Goal: Information Seeking & Learning: Learn about a topic

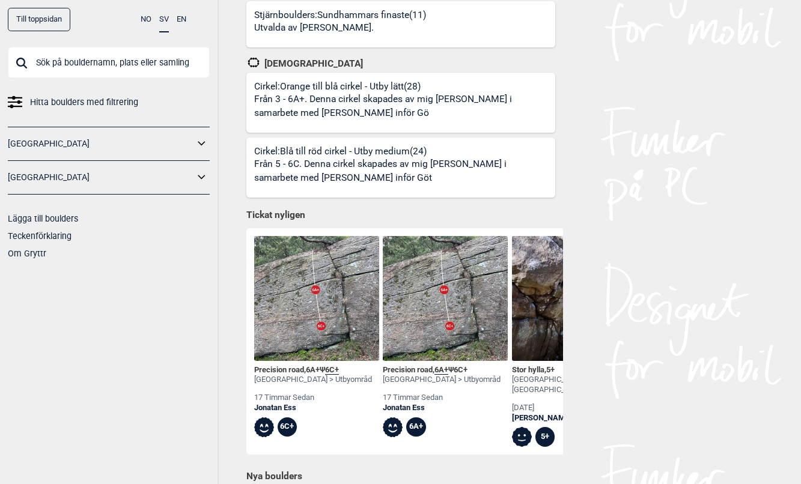
scroll to position [541, 0]
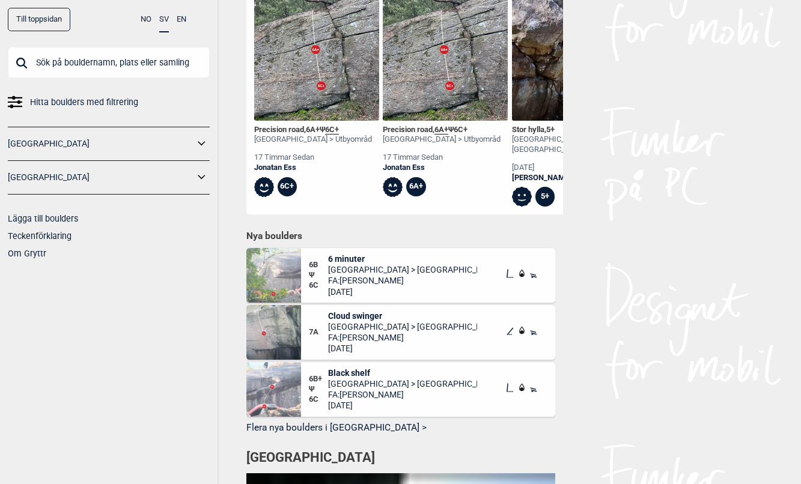
scroll to position [781, 0]
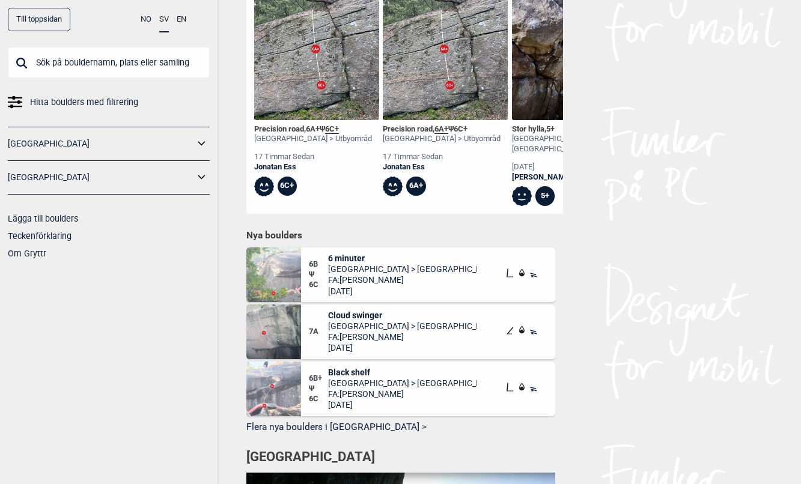
click at [271, 272] on img at bounding box center [273, 275] width 55 height 55
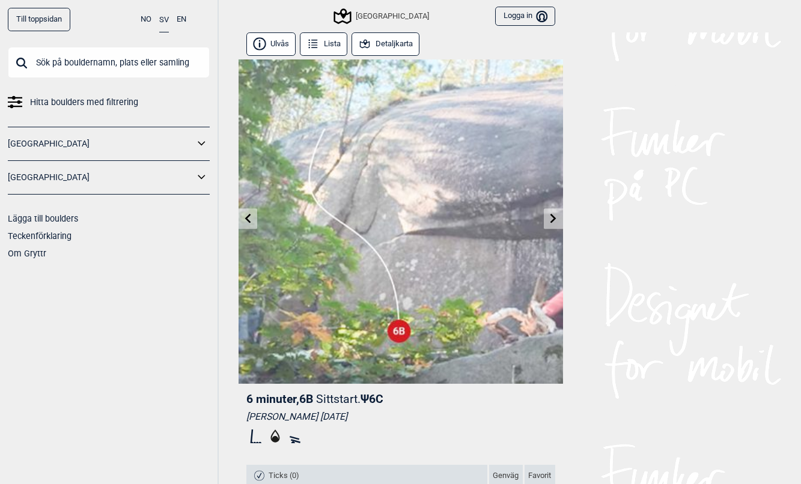
click at [239, 222] on link at bounding box center [248, 219] width 19 height 20
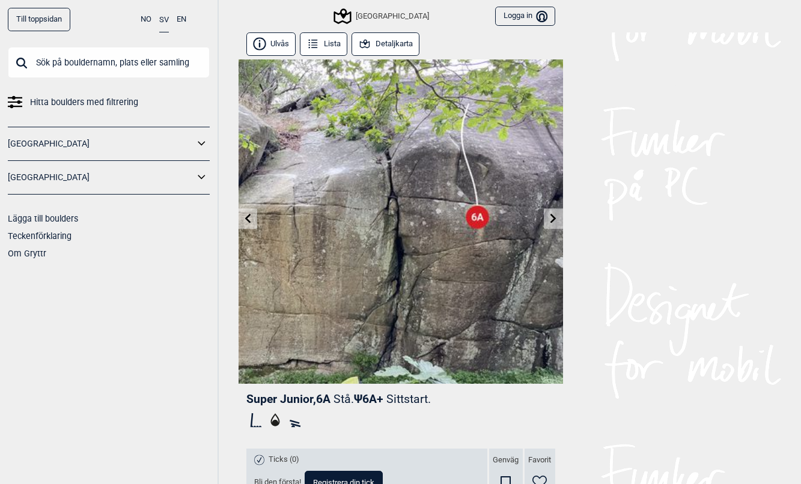
click at [239, 222] on link at bounding box center [248, 219] width 19 height 20
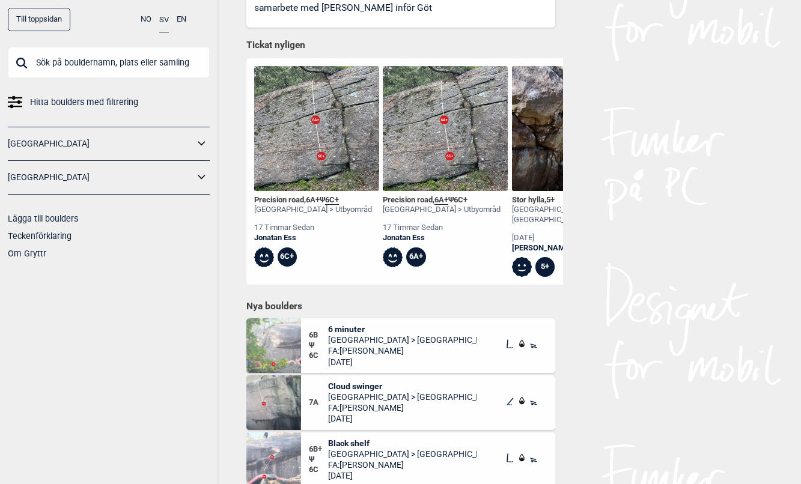
scroll to position [877, 0]
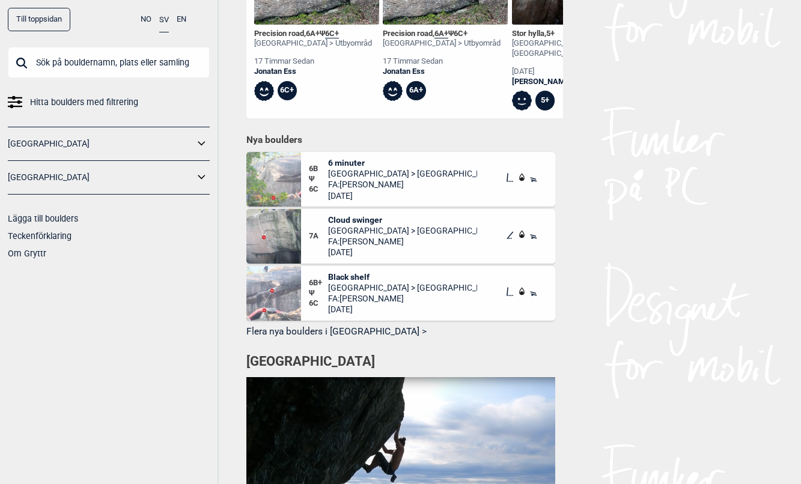
click at [266, 299] on img at bounding box center [273, 293] width 55 height 55
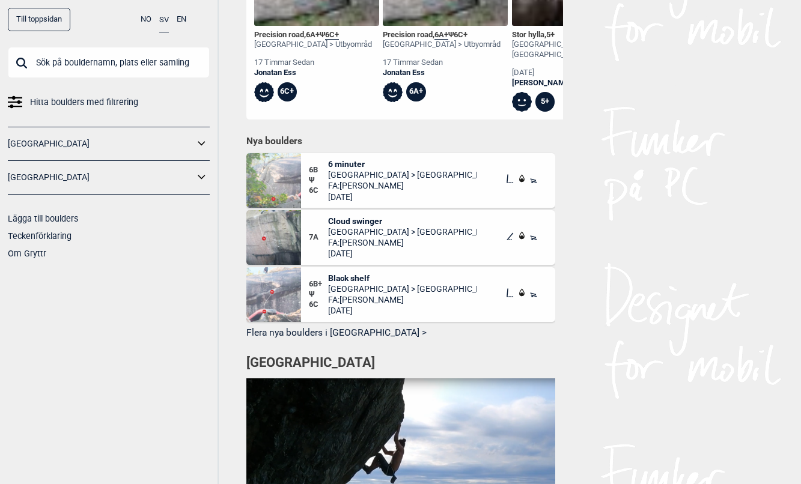
scroll to position [852, 0]
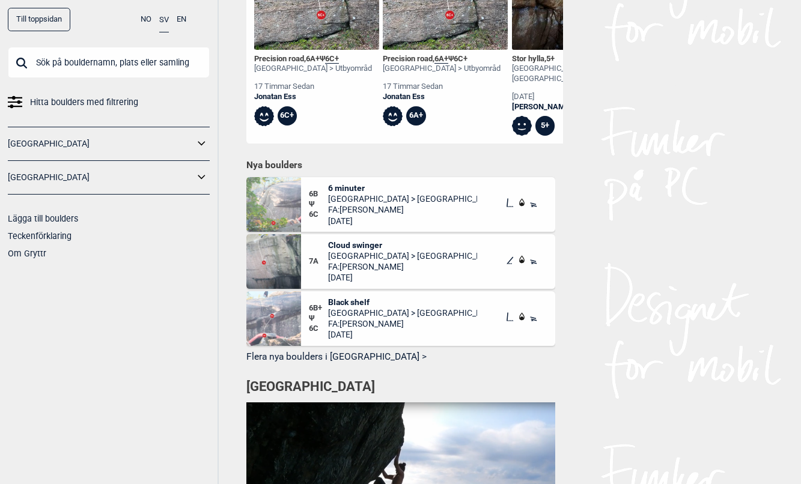
click at [297, 357] on button "Flera nya boulders i [GEOGRAPHIC_DATA] >" at bounding box center [400, 358] width 309 height 19
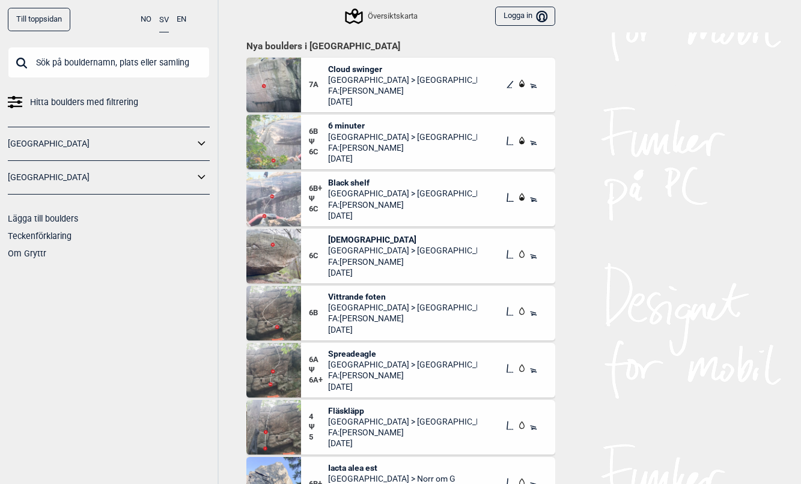
click at [357, 240] on span "[DEMOGRAPHIC_DATA]" at bounding box center [402, 239] width 149 height 11
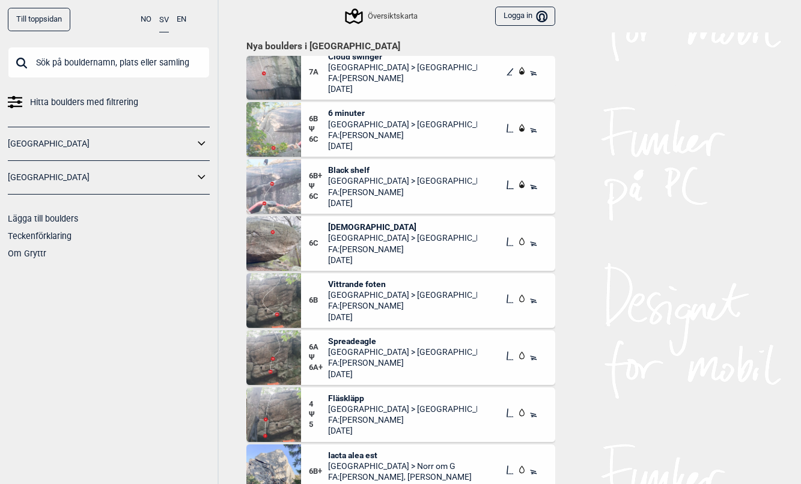
click at [377, 14] on div "Översiktskarta" at bounding box center [382, 16] width 70 height 14
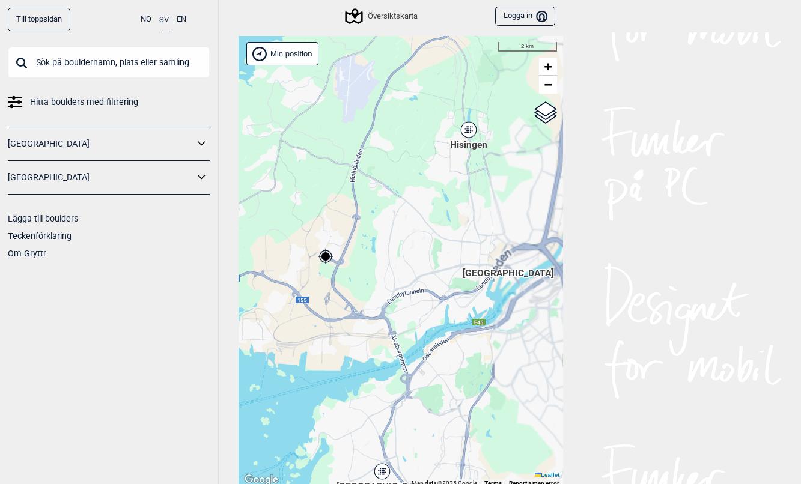
drag, startPoint x: 473, startPoint y: 201, endPoint x: 380, endPoint y: 197, distance: 92.7
click at [380, 197] on div "[PERSON_NAME] posisjon [GEOGRAPHIC_DATA] Stange [GEOGRAPHIC_DATA] syd [GEOGRAPH…" at bounding box center [401, 262] width 325 height 452
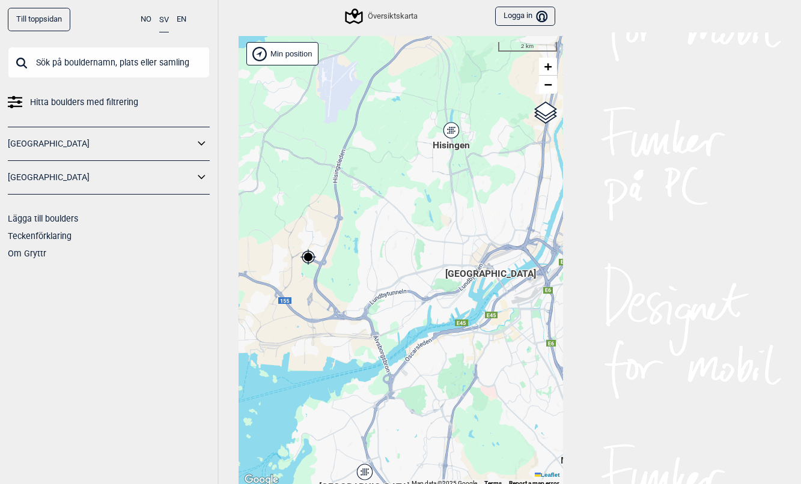
click at [445, 135] on icon at bounding box center [450, 131] width 15 height 16
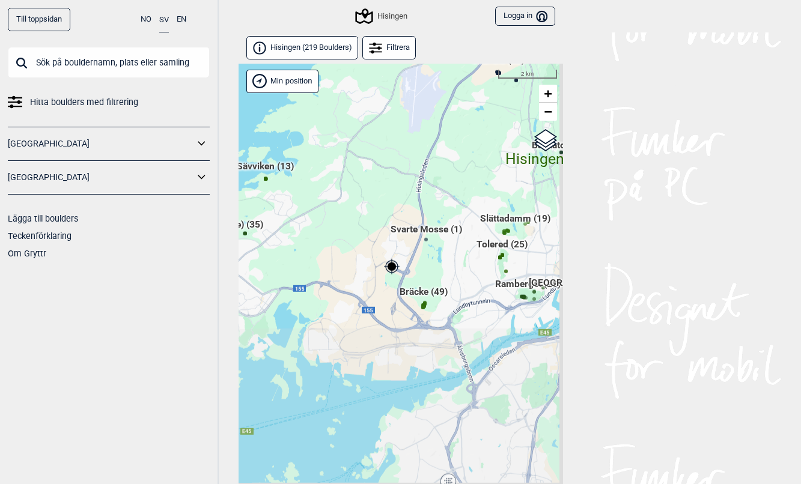
drag, startPoint x: 462, startPoint y: 374, endPoint x: 450, endPoint y: 167, distance: 207.7
click at [450, 167] on div "[PERSON_NAME] posisjon [GEOGRAPHIC_DATA] Stange [GEOGRAPHIC_DATA] syd [GEOGRAPH…" at bounding box center [401, 290] width 325 height 452
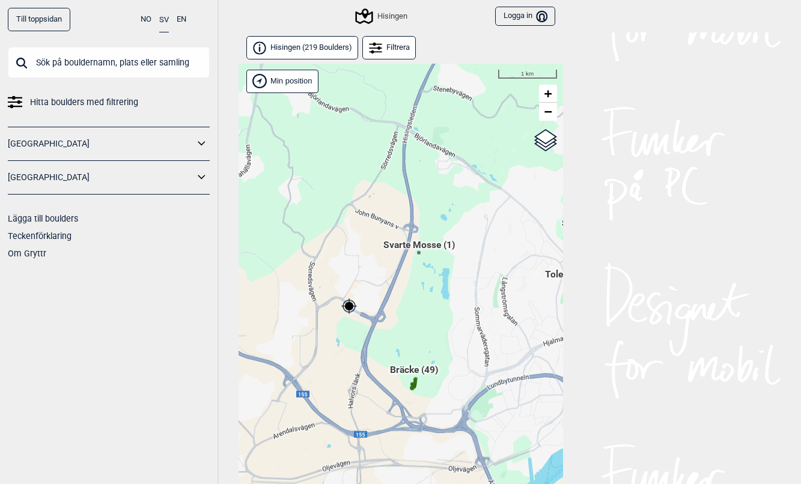
drag, startPoint x: 454, startPoint y: 293, endPoint x: 467, endPoint y: 221, distance: 73.3
click at [467, 221] on div "[PERSON_NAME] posisjon [GEOGRAPHIC_DATA] Stange [GEOGRAPHIC_DATA] syd [GEOGRAPH…" at bounding box center [401, 290] width 325 height 452
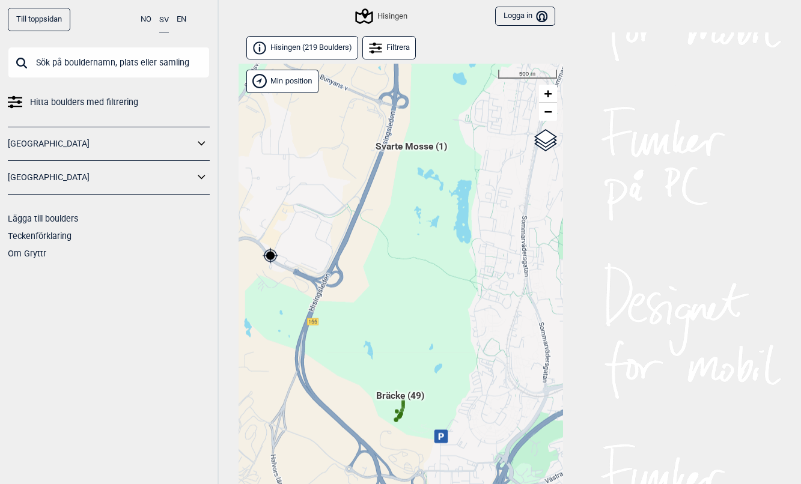
drag, startPoint x: 399, startPoint y: 299, endPoint x: 448, endPoint y: 234, distance: 82.0
click at [448, 234] on div "[PERSON_NAME] posisjon [GEOGRAPHIC_DATA] Stange [GEOGRAPHIC_DATA] syd [GEOGRAPH…" at bounding box center [401, 290] width 325 height 452
click at [418, 150] on span "Svarte Mosse (1)" at bounding box center [412, 150] width 72 height 23
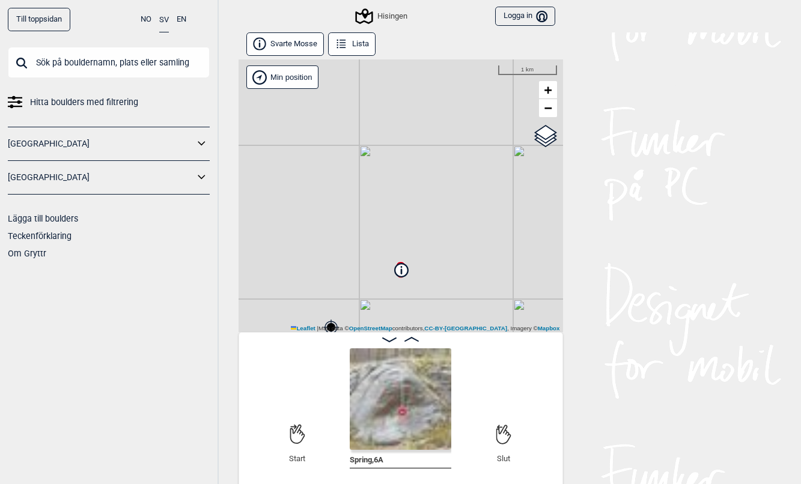
scroll to position [7, 0]
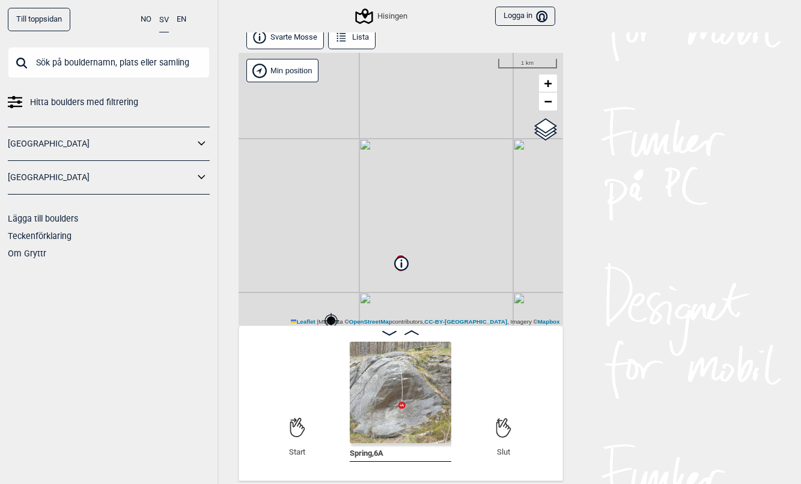
click at [407, 389] on img at bounding box center [401, 393] width 102 height 102
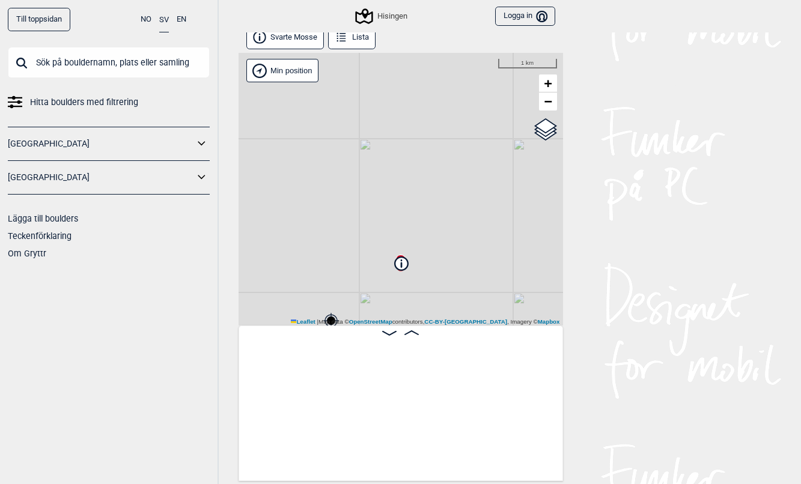
scroll to position [0, 94]
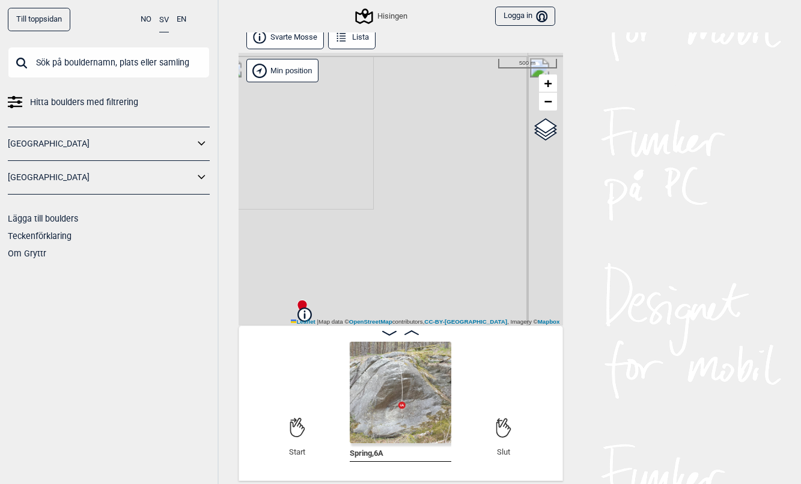
drag, startPoint x: 410, startPoint y: 212, endPoint x: 425, endPoint y: 60, distance: 152.8
click at [425, 60] on div "Hisingen Brukerens posisjon Min position 500 m + − OpenStreetMap Google satelli…" at bounding box center [401, 189] width 325 height 273
drag, startPoint x: 385, startPoint y: 189, endPoint x: 431, endPoint y: 124, distance: 79.4
click at [431, 124] on div "Hisingen Brukerens posisjon Min position 1 km + − OpenStreetMap Google satellit…" at bounding box center [401, 189] width 325 height 273
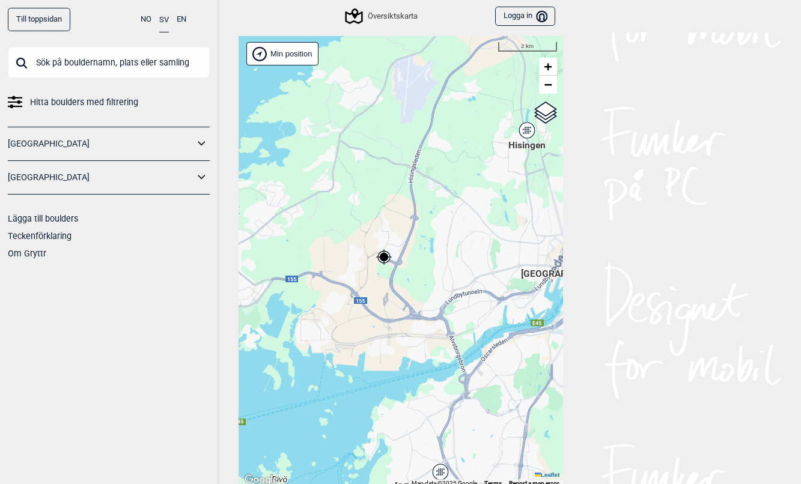
drag, startPoint x: 488, startPoint y: 198, endPoint x: 445, endPoint y: 199, distance: 42.7
click at [445, 199] on div "[PERSON_NAME] posisjon [GEOGRAPHIC_DATA] Stange [GEOGRAPHIC_DATA] syd [GEOGRAPH…" at bounding box center [401, 262] width 325 height 452
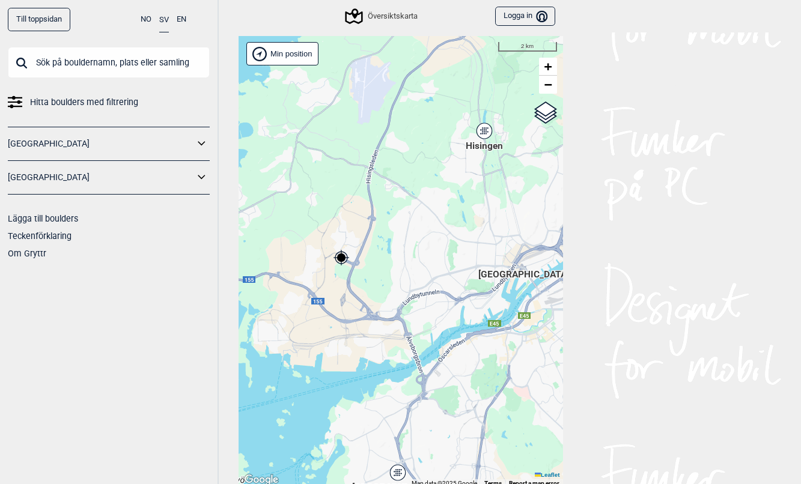
click at [487, 123] on icon at bounding box center [484, 131] width 17 height 17
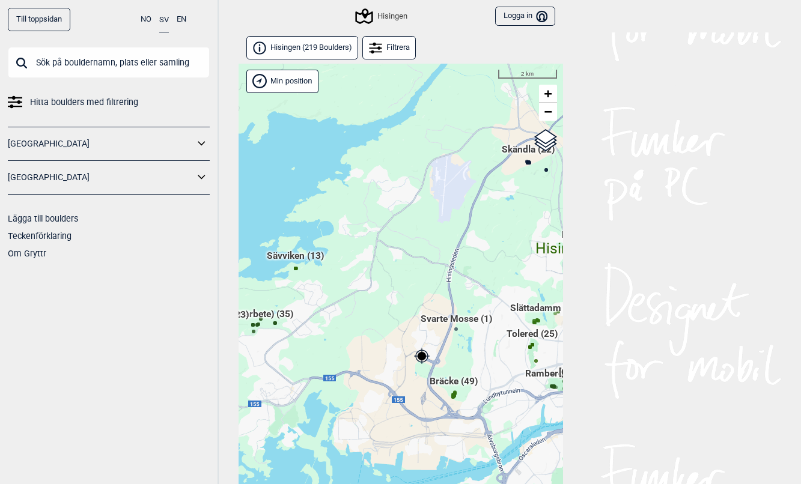
drag, startPoint x: 385, startPoint y: 272, endPoint x: 373, endPoint y: 204, distance: 68.4
click at [373, 204] on div "[PERSON_NAME] posisjon [GEOGRAPHIC_DATA] Stange [GEOGRAPHIC_DATA] syd [GEOGRAPH…" at bounding box center [401, 290] width 325 height 452
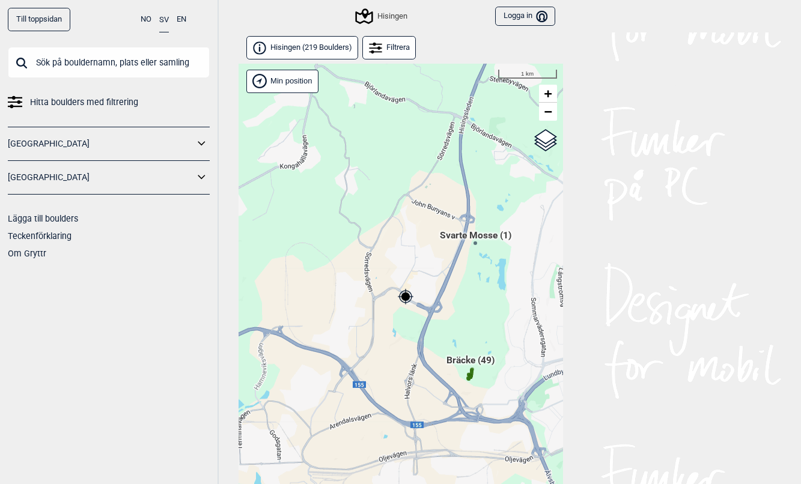
drag, startPoint x: 379, startPoint y: 243, endPoint x: 304, endPoint y: 79, distance: 181.0
click at [305, 81] on div "[PERSON_NAME] posisjon [GEOGRAPHIC_DATA] Stange [GEOGRAPHIC_DATA] syd [GEOGRAPH…" at bounding box center [401, 290] width 325 height 452
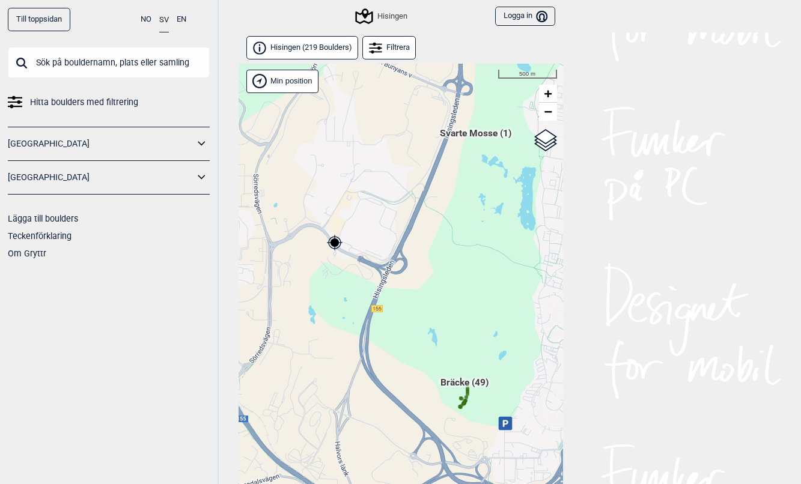
click at [461, 383] on span "Bräcke (49)" at bounding box center [464, 387] width 48 height 23
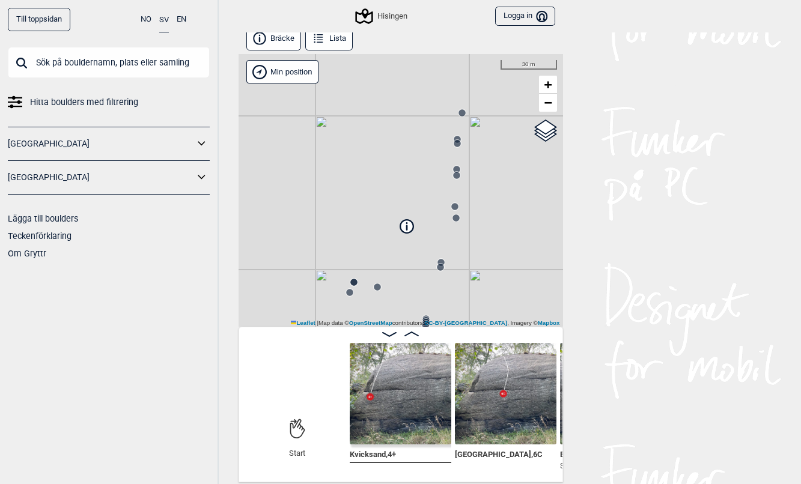
scroll to position [7, 0]
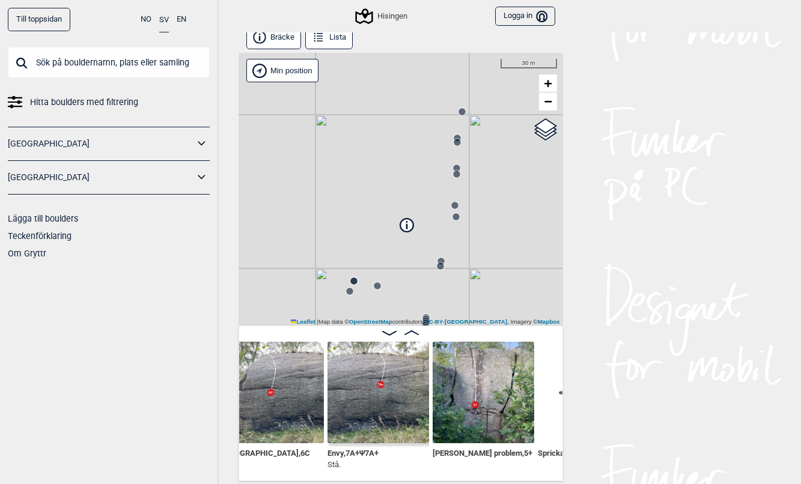
scroll to position [0, 375]
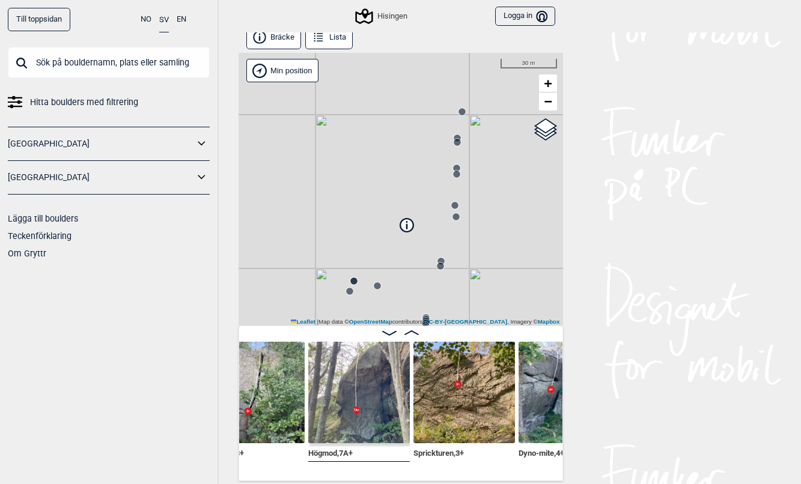
scroll to position [0, 672]
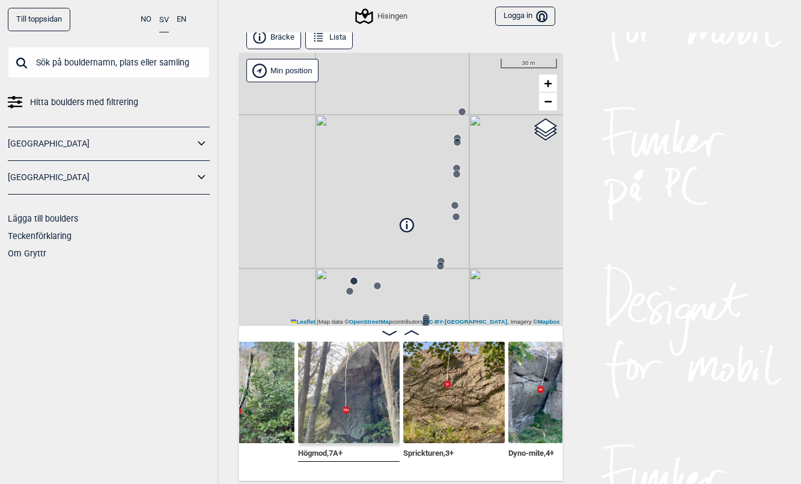
click at [364, 397] on img at bounding box center [349, 393] width 102 height 102
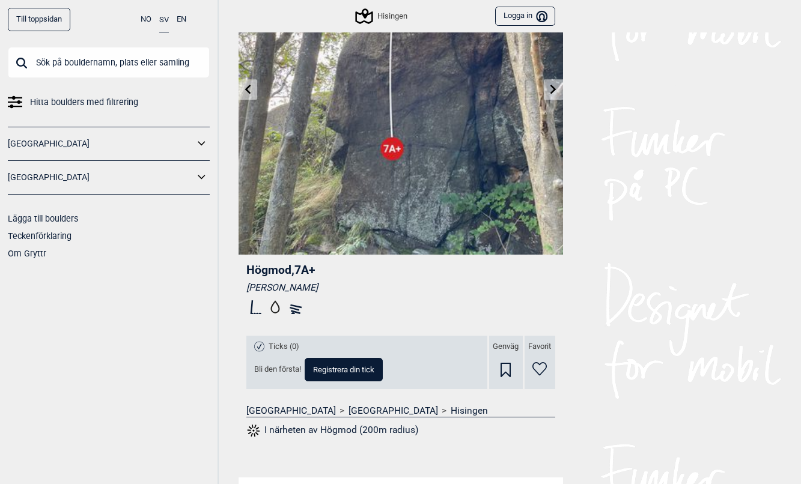
scroll to position [64, 0]
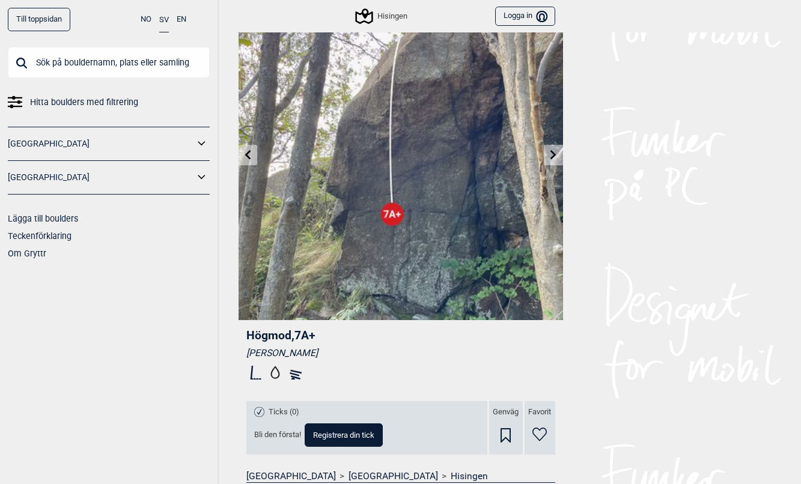
click at [552, 153] on icon at bounding box center [553, 155] width 6 height 10
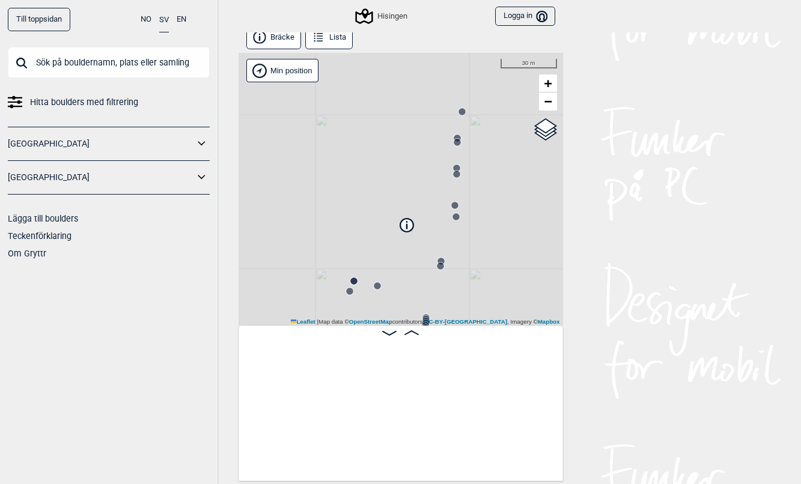
scroll to position [0, 94]
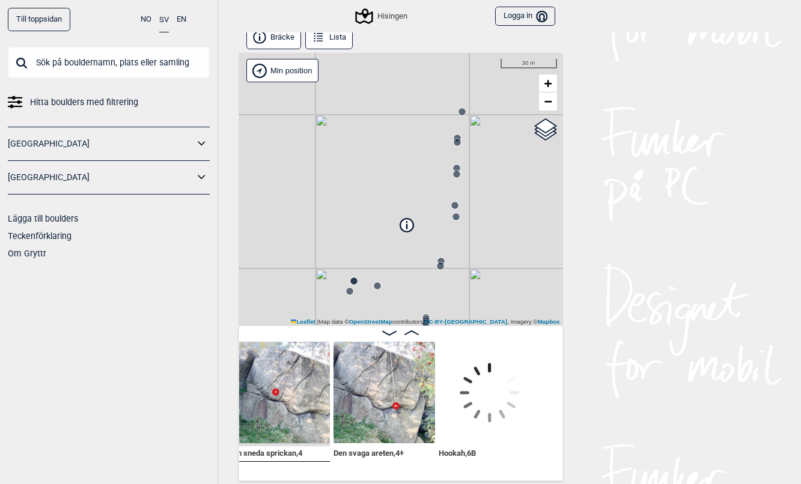
scroll to position [0, 1097]
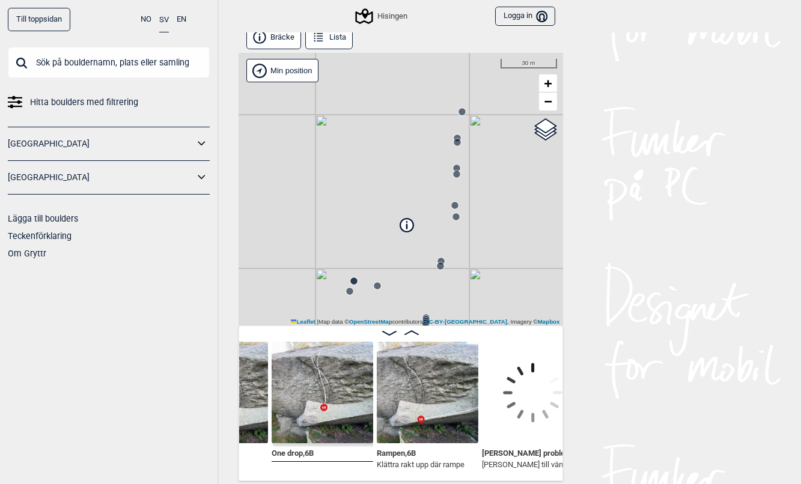
scroll to position [0, 1475]
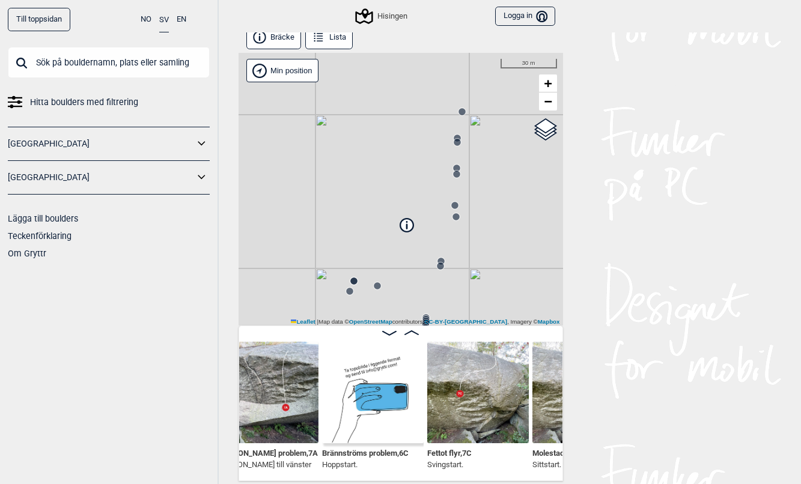
scroll to position [0, 1779]
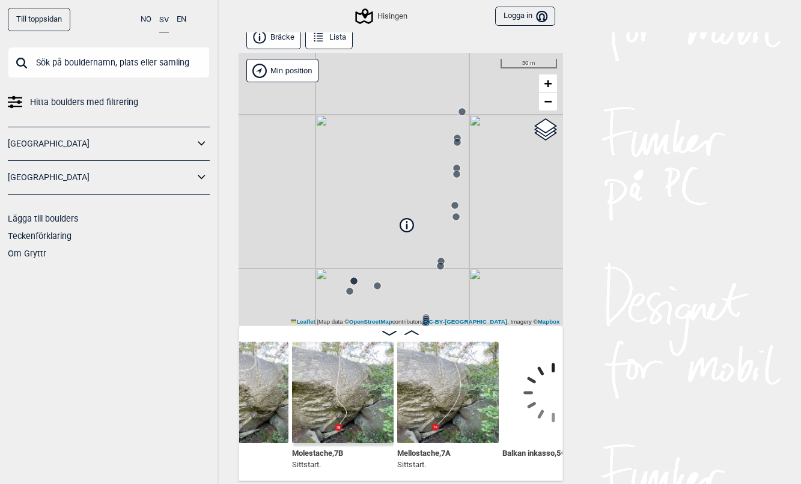
scroll to position [0, 1956]
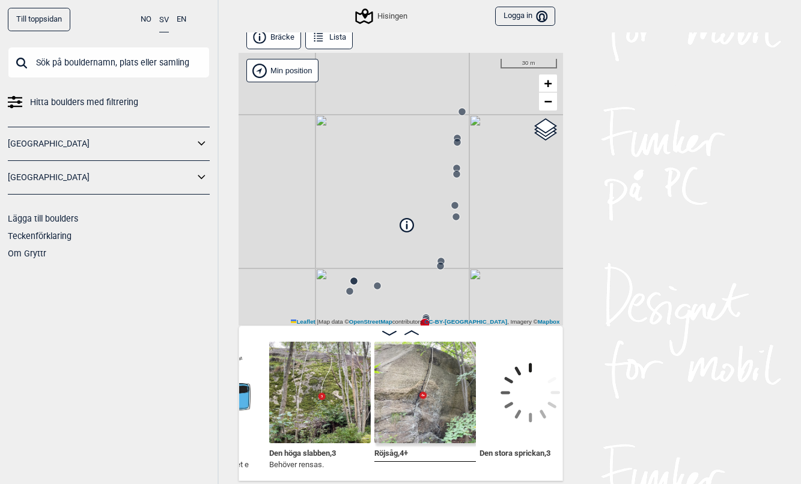
scroll to position [0, 3160]
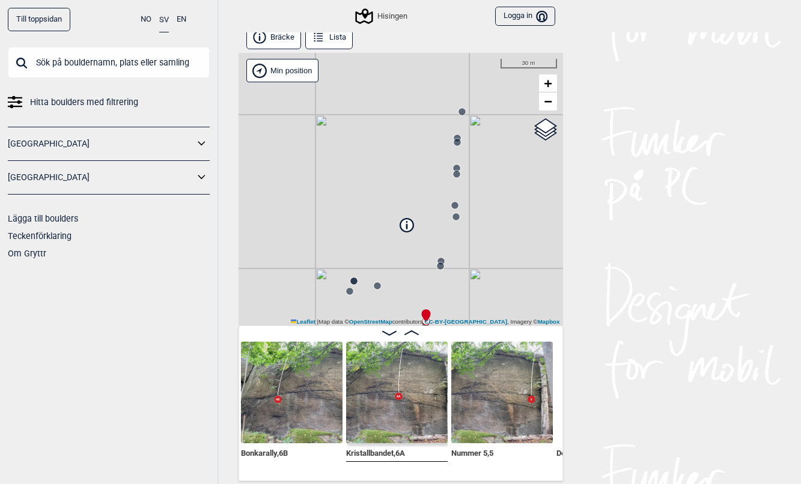
scroll to position [0, 3657]
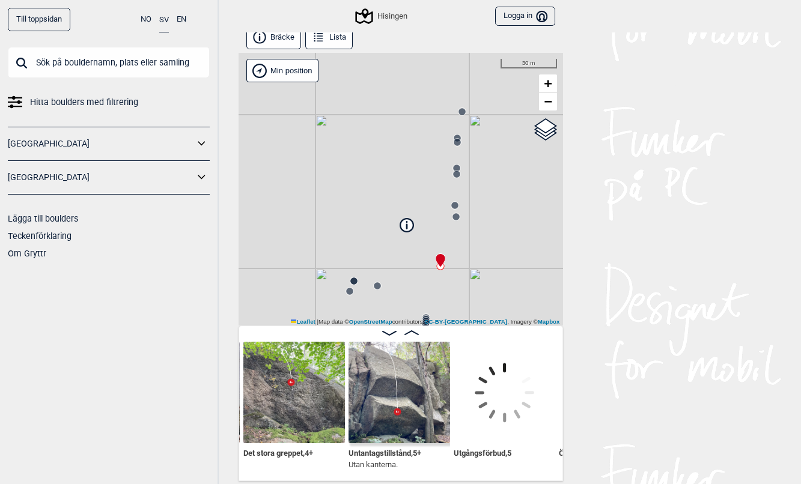
scroll to position [0, 3913]
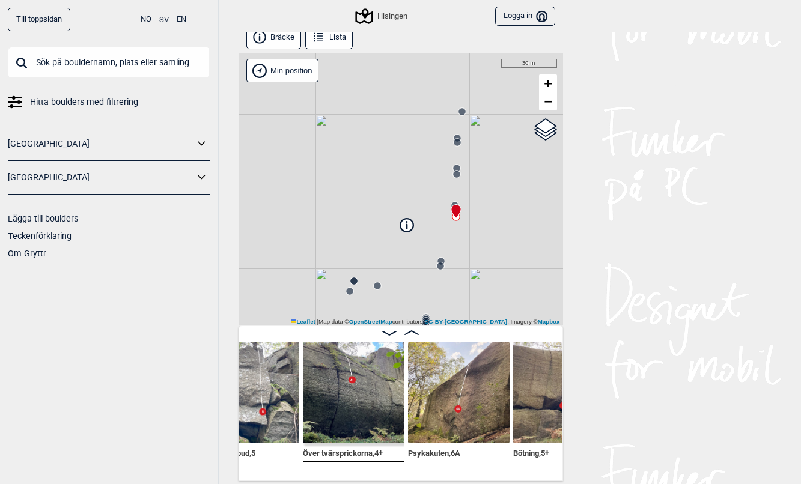
scroll to position [0, 4210]
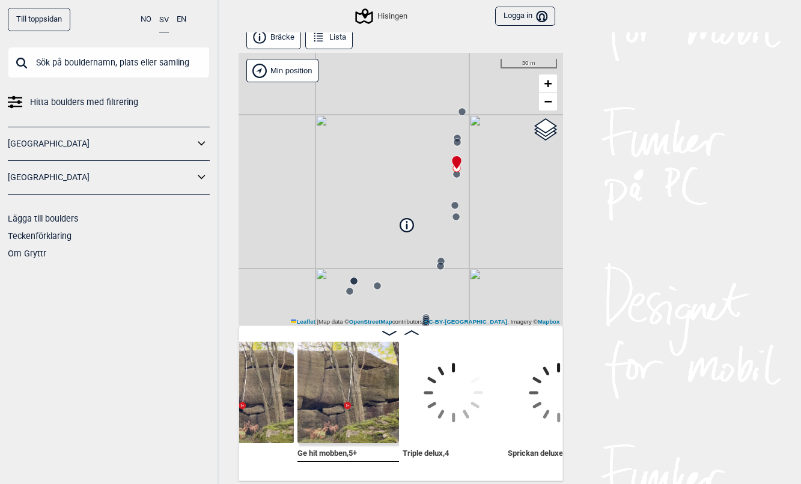
scroll to position [0, 4562]
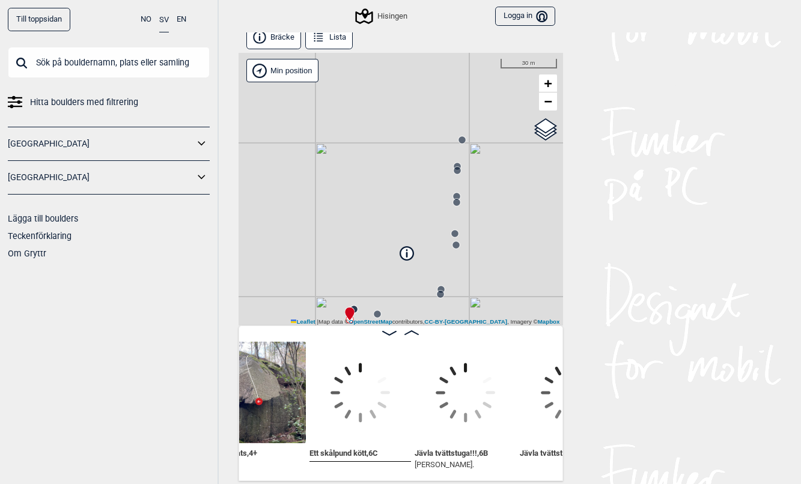
scroll to position [0, 4891]
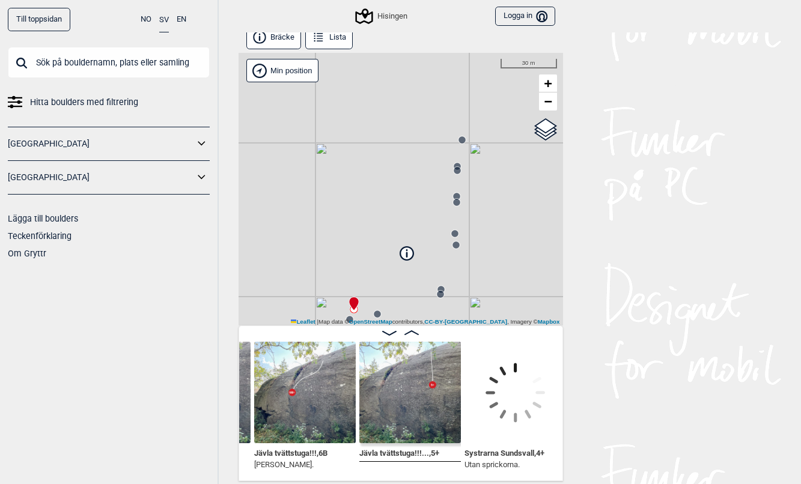
scroll to position [0, 5140]
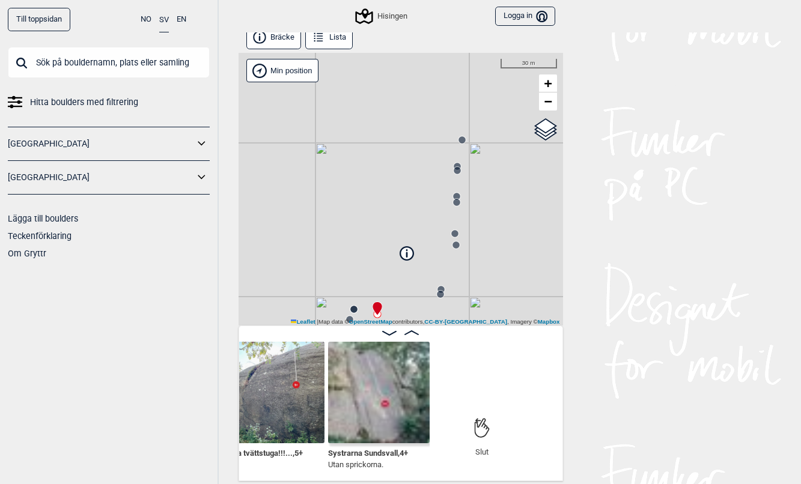
scroll to position [0, 5236]
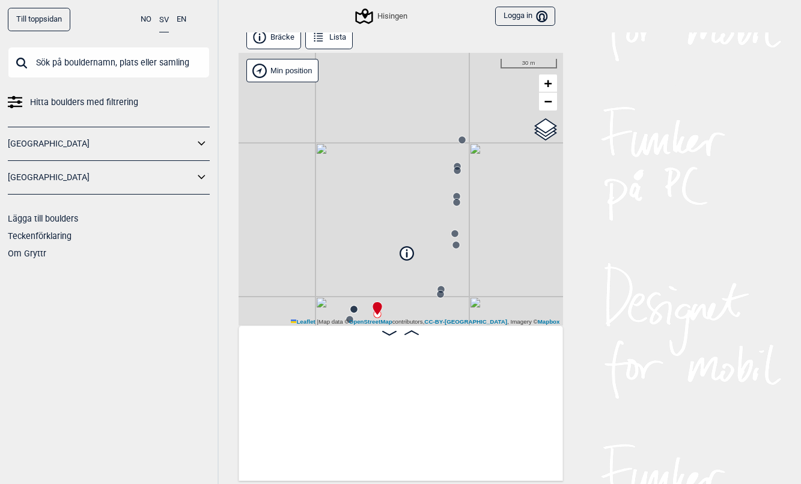
scroll to position [0, 5236]
